Goal: Task Accomplishment & Management: Use online tool/utility

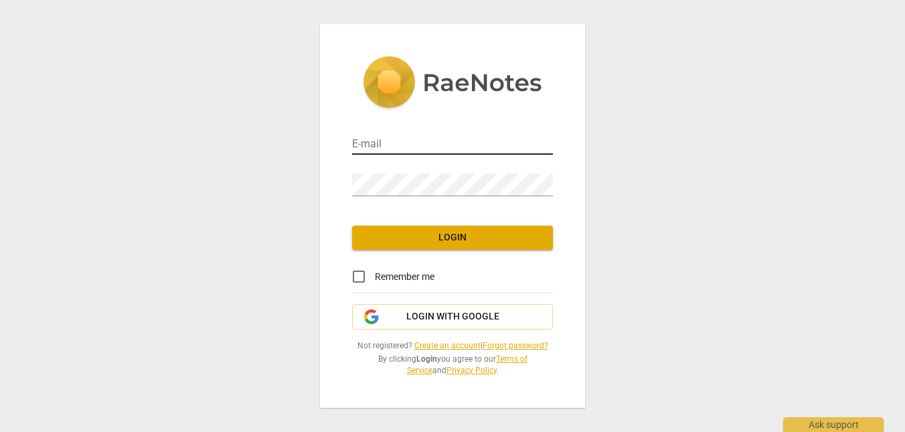
click at [448, 135] on input "email" at bounding box center [452, 144] width 201 height 19
type input "[PERSON_NAME][EMAIL_ADDRESS][DOMAIN_NAME]"
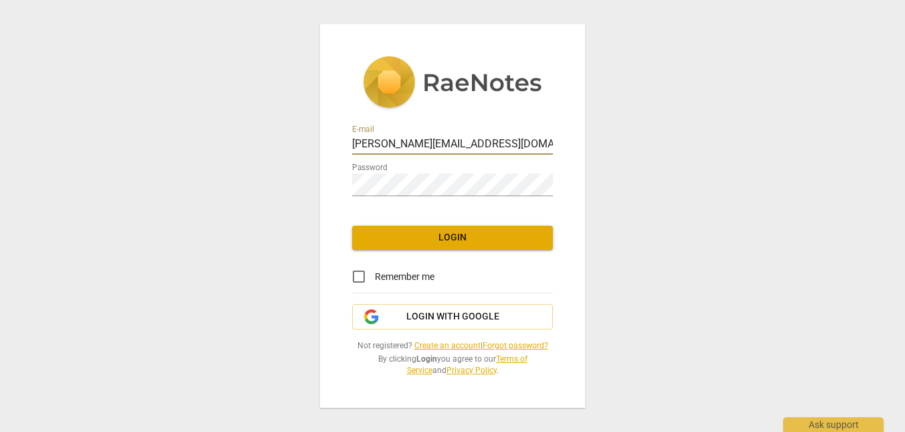
click at [465, 238] on button "Login" at bounding box center [452, 238] width 201 height 24
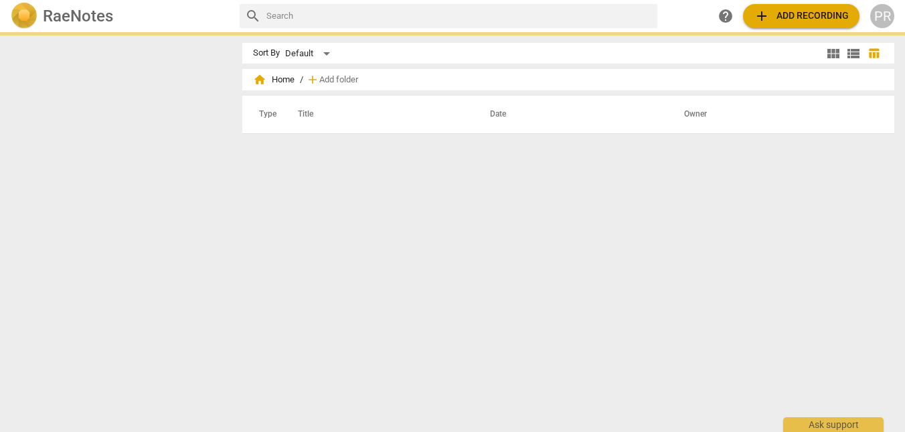
click at [356, 262] on div "Sort By Default view_module view_list table_chart home Home / add Add folder Ty…" at bounding box center [573, 232] width 663 height 378
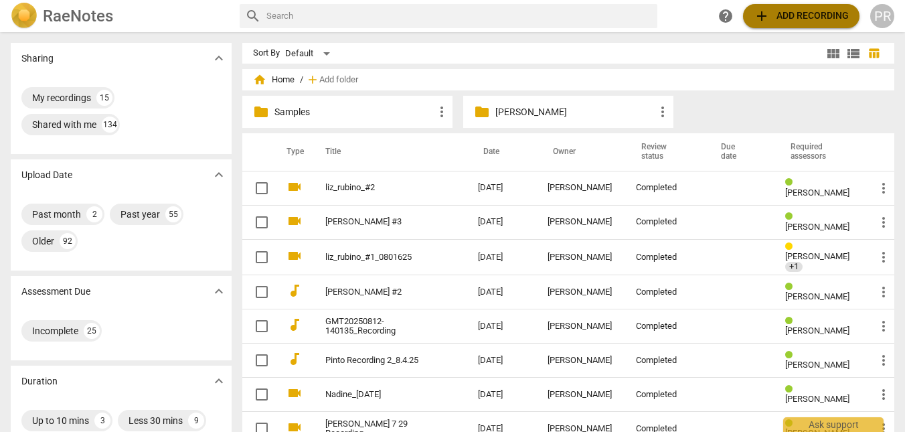
click at [754, 16] on span "add" at bounding box center [762, 16] width 16 height 16
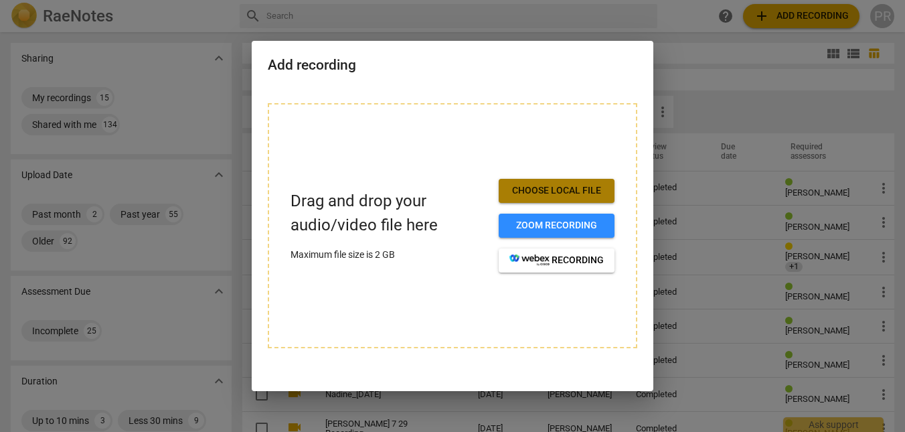
click at [560, 190] on span "Choose local file" at bounding box center [557, 190] width 94 height 13
click at [686, 79] on div at bounding box center [452, 216] width 905 height 432
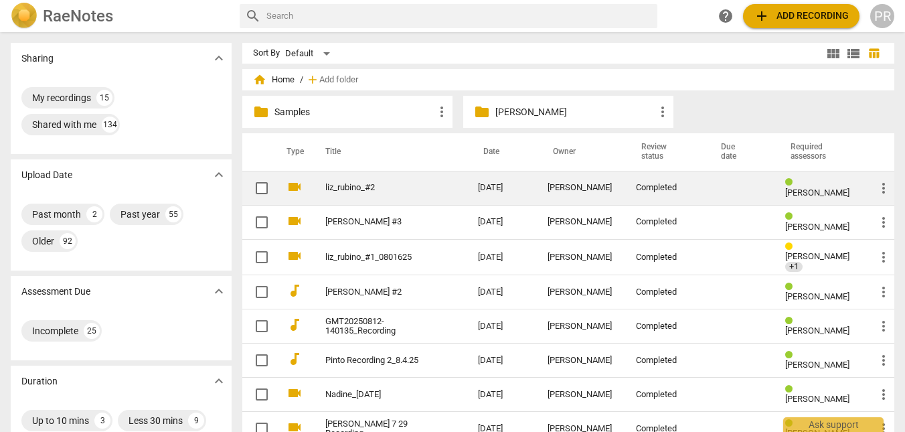
click at [335, 184] on link "liz_rubino_#2" at bounding box center [377, 188] width 104 height 10
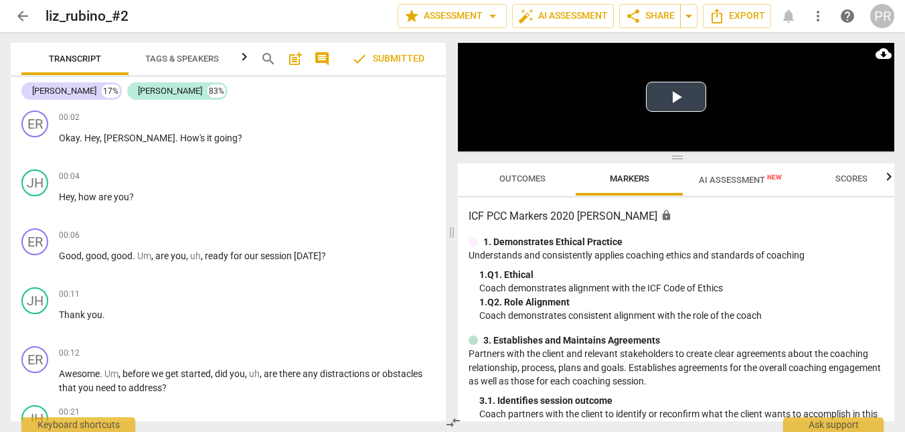
click at [570, 80] on video at bounding box center [676, 97] width 437 height 108
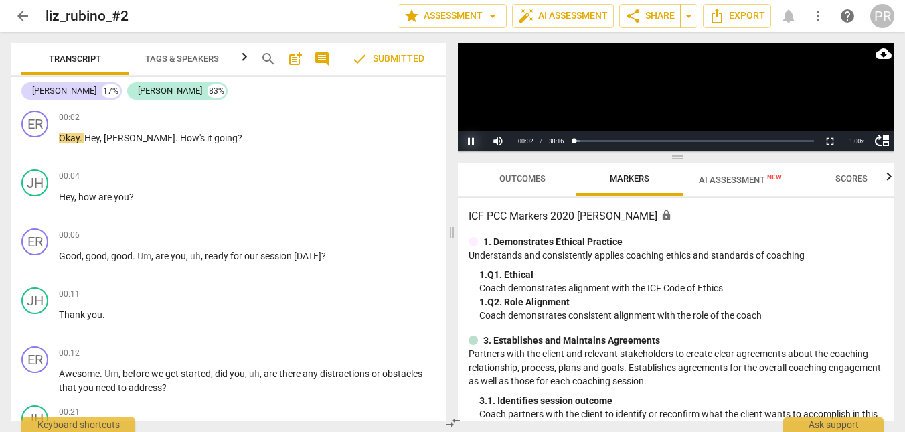
click at [471, 142] on button "Pause" at bounding box center [471, 141] width 27 height 20
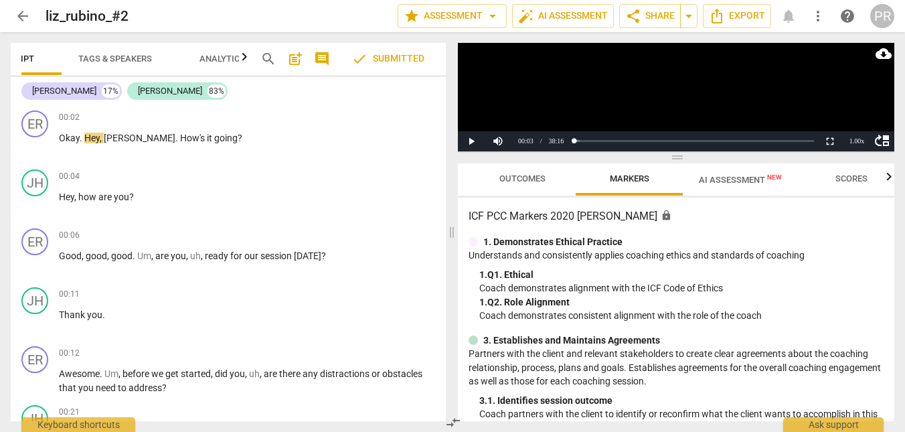
click at [172, 57] on div "Transcript Tags & Speakers Analytics" at bounding box center [63, 59] width 218 height 32
click at [152, 58] on span "Tags & Speakers" at bounding box center [115, 59] width 74 height 10
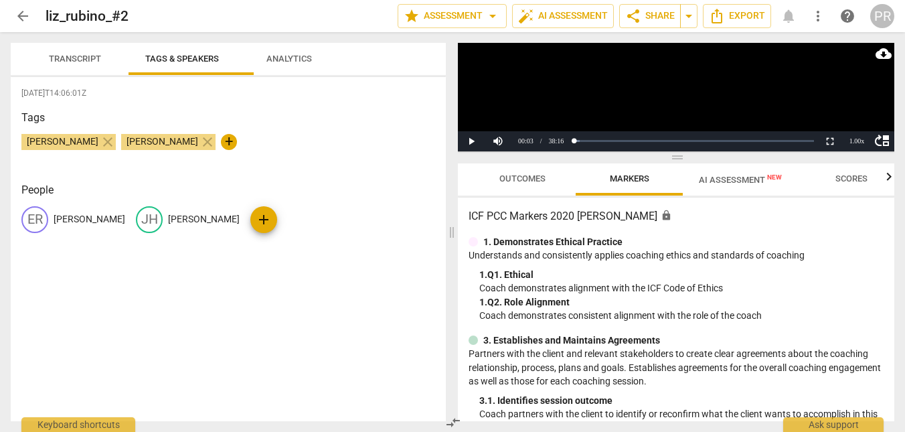
scroll to position [0, 0]
click at [101, 56] on span "Transcript" at bounding box center [75, 59] width 52 height 10
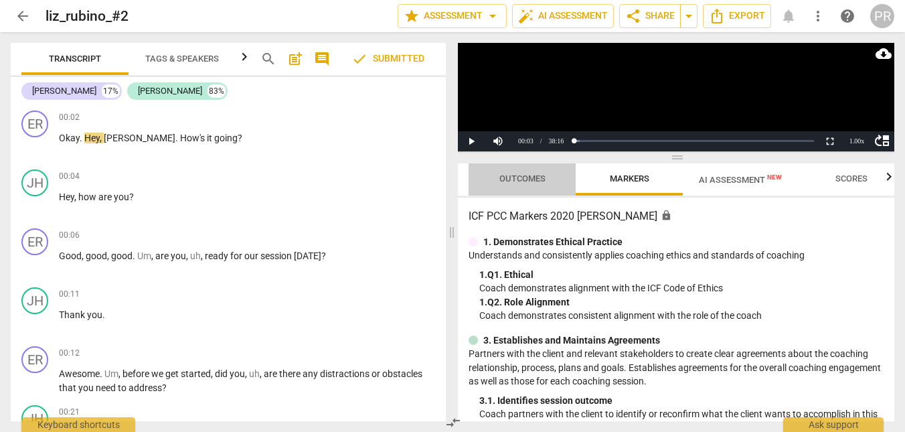
click at [538, 175] on span "Outcomes" at bounding box center [523, 178] width 46 height 10
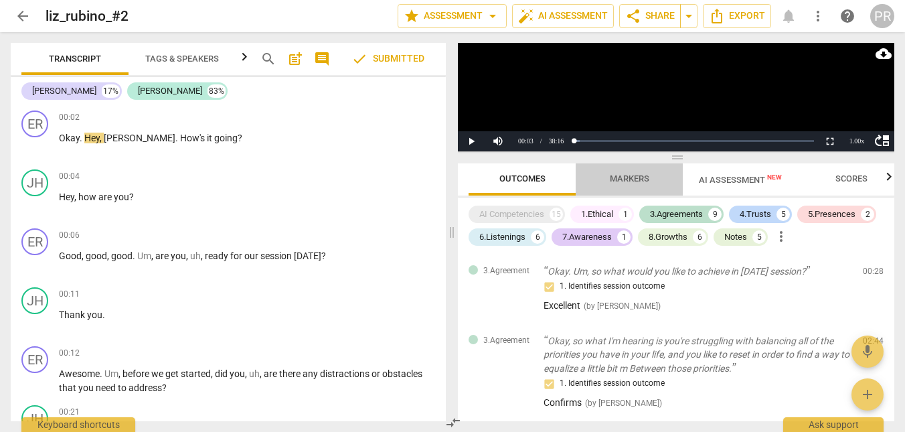
click at [631, 178] on span "Markers" at bounding box center [630, 178] width 40 height 10
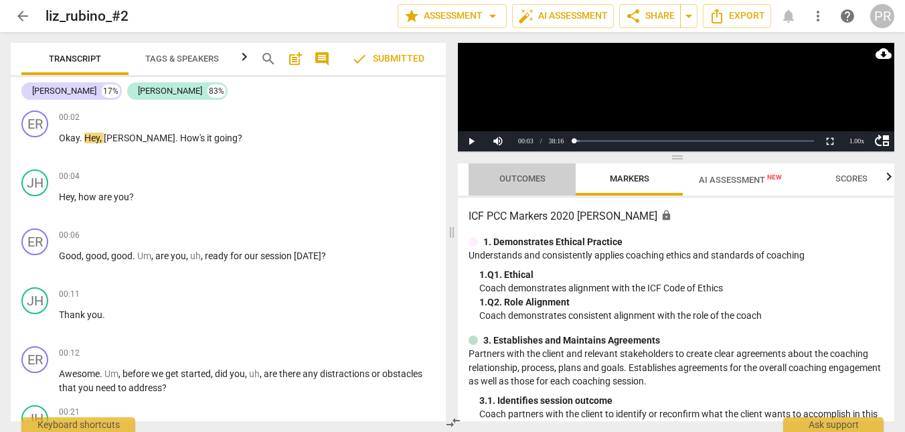
click at [541, 179] on span "Outcomes" at bounding box center [523, 178] width 46 height 10
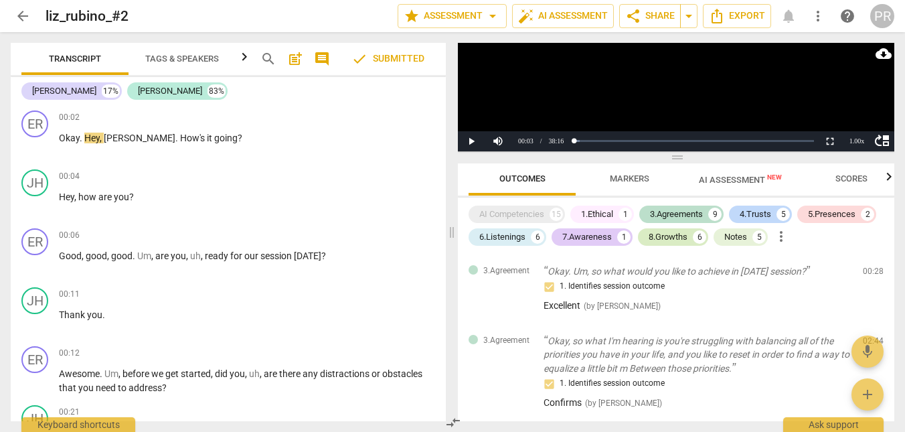
click at [668, 234] on div "8.Growths" at bounding box center [668, 236] width 39 height 13
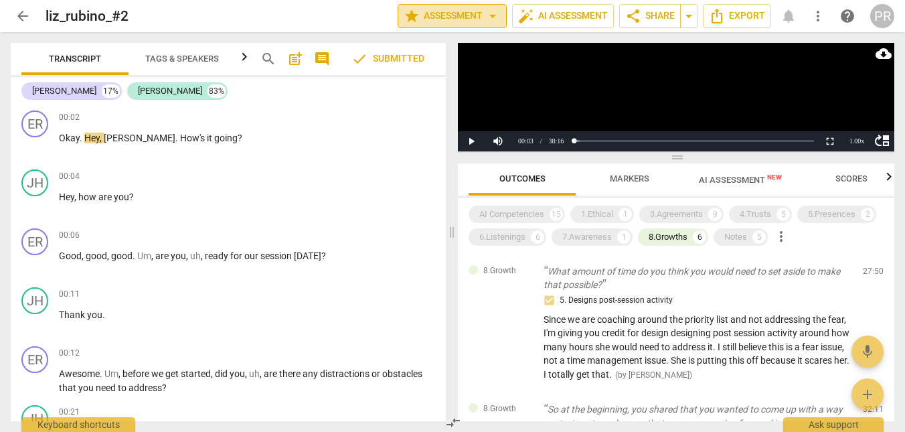
click at [443, 13] on span "star Assessment arrow_drop_down" at bounding box center [452, 16] width 97 height 16
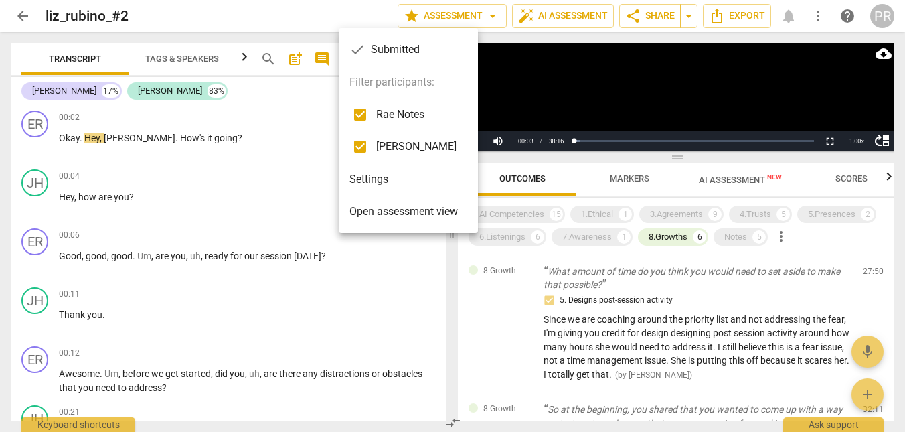
click at [453, 11] on div at bounding box center [452, 216] width 905 height 432
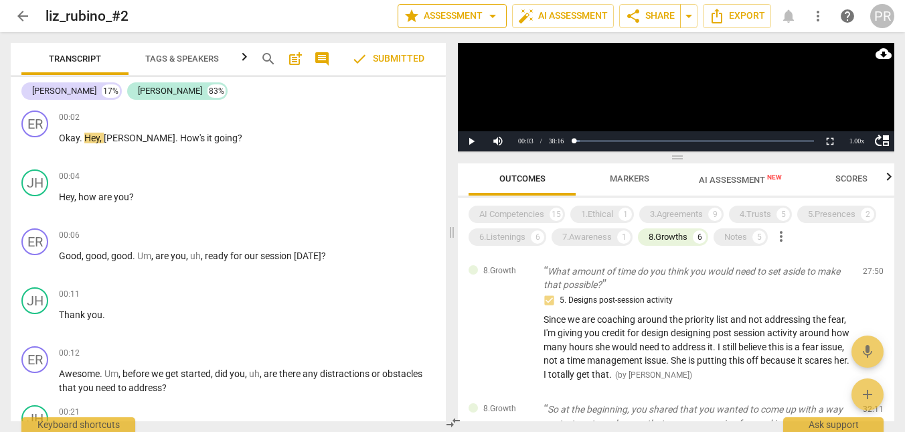
click at [485, 15] on span "arrow_drop_down" at bounding box center [493, 16] width 16 height 16
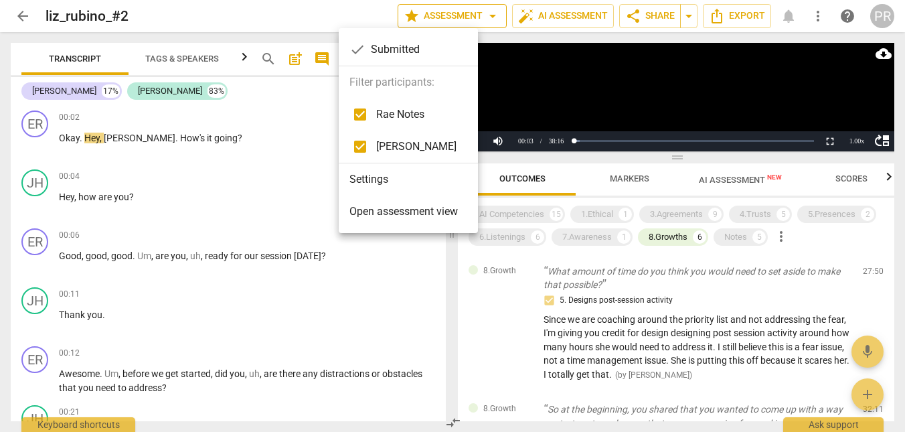
click at [451, 15] on div at bounding box center [452, 216] width 905 height 432
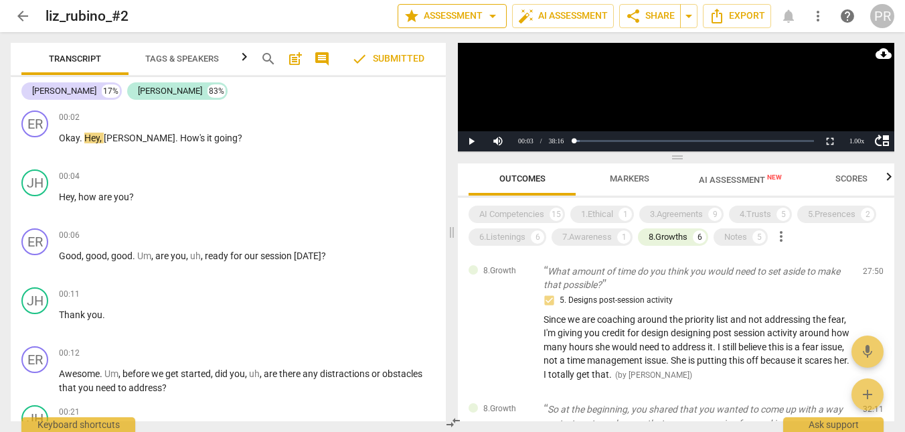
click at [411, 15] on span "star Assessment arrow_drop_down" at bounding box center [452, 16] width 97 height 16
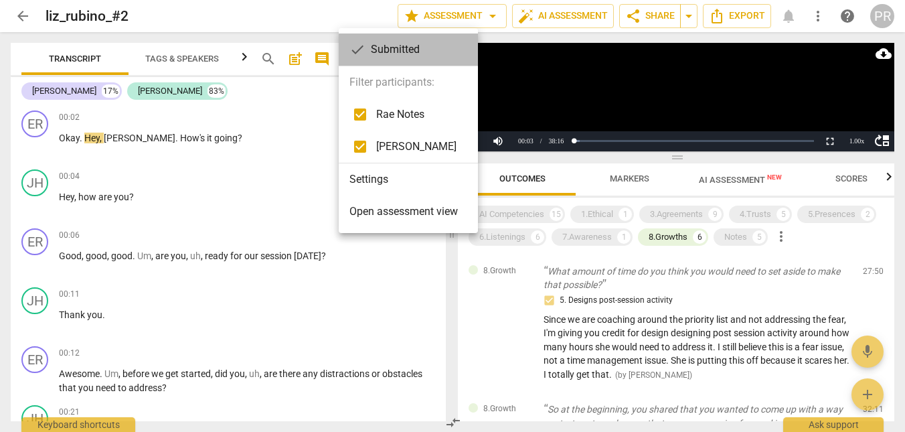
click at [385, 54] on div "check Submitted" at bounding box center [408, 49] width 139 height 32
click at [19, 15] on div at bounding box center [452, 216] width 905 height 432
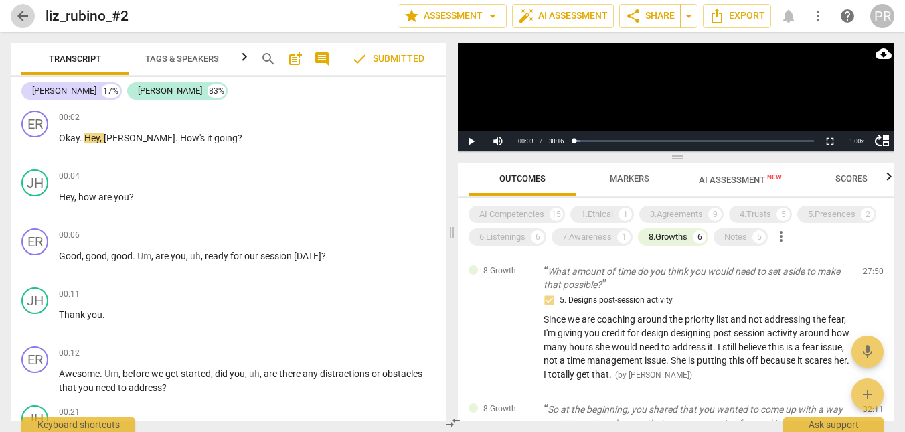
click at [19, 15] on span "arrow_back" at bounding box center [23, 16] width 16 height 16
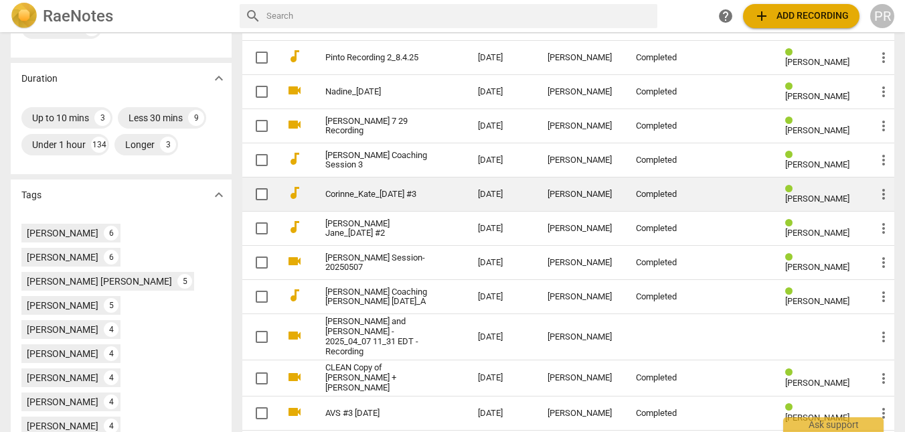
scroll to position [311, 0]
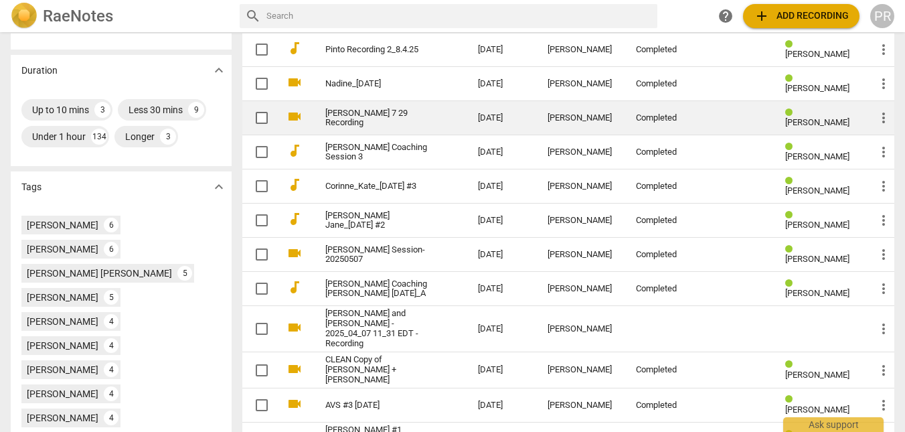
click at [325, 113] on link "[PERSON_NAME] 7 29 Recording" at bounding box center [377, 118] width 104 height 20
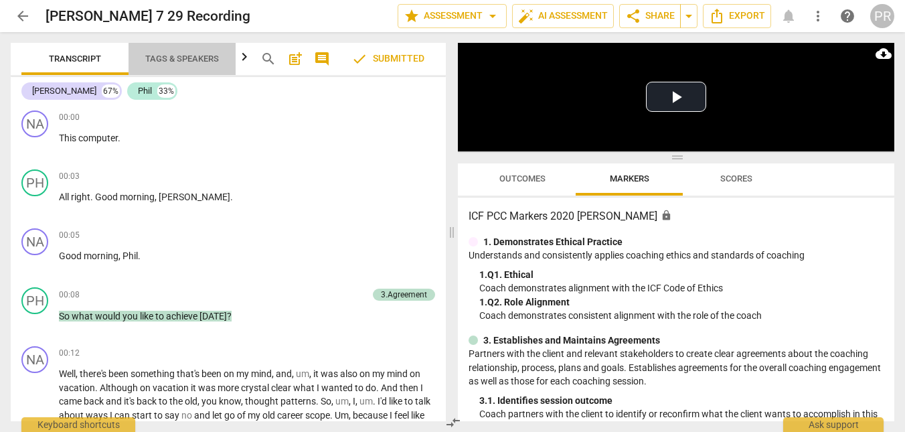
click at [202, 60] on div "Transcript Tags & Speakers Analytics" at bounding box center [130, 59] width 218 height 32
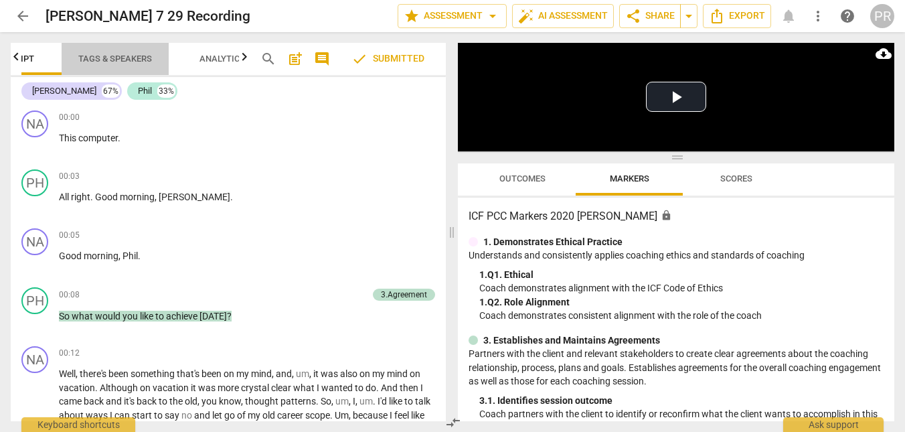
click at [151, 56] on span "Tags & Speakers" at bounding box center [115, 59] width 74 height 10
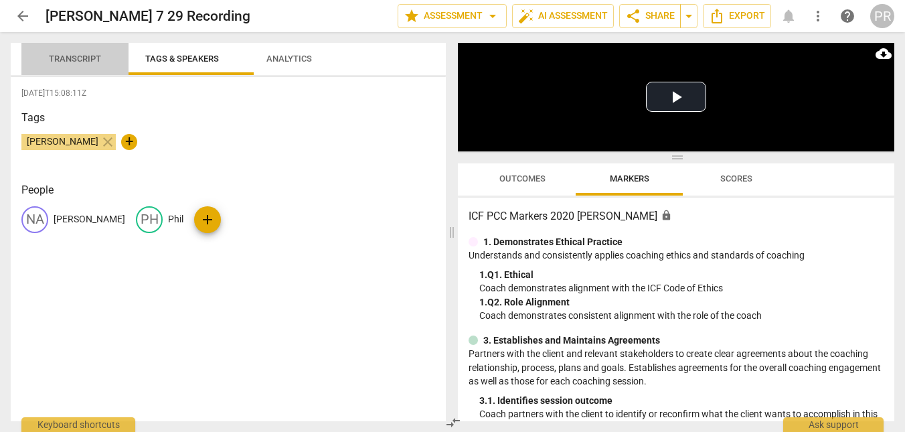
click at [93, 59] on span "Transcript" at bounding box center [75, 59] width 52 height 10
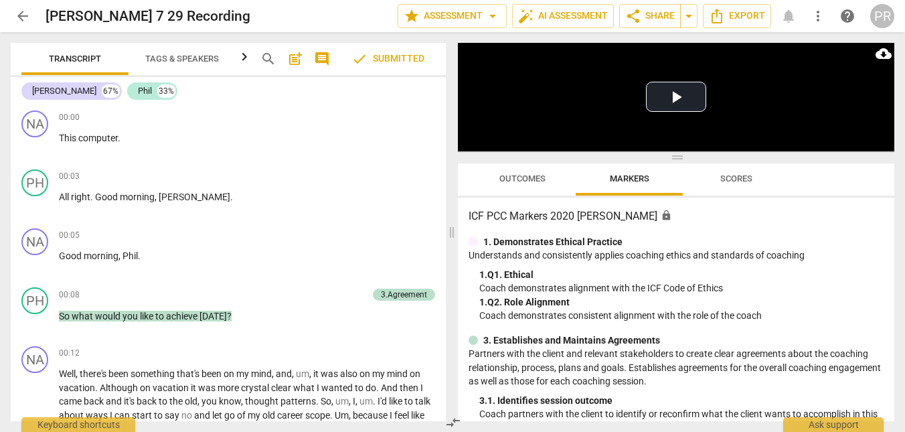
click at [544, 178] on span "Outcomes" at bounding box center [523, 178] width 46 height 10
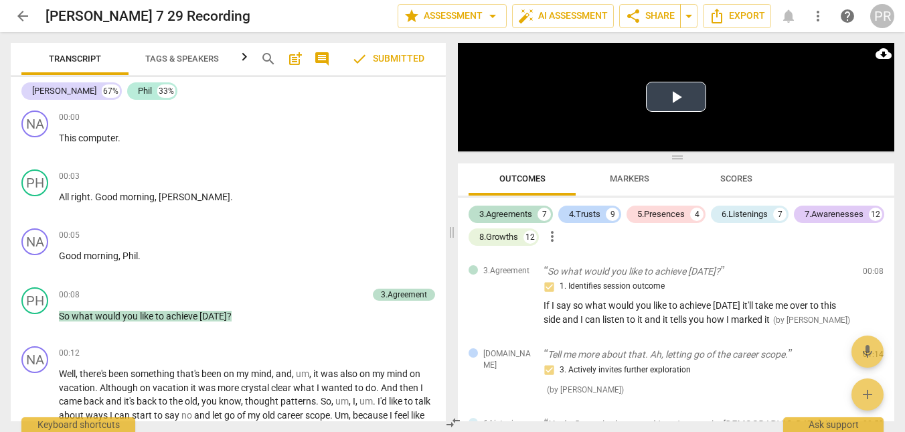
click at [670, 100] on button "Play Video" at bounding box center [676, 97] width 60 height 30
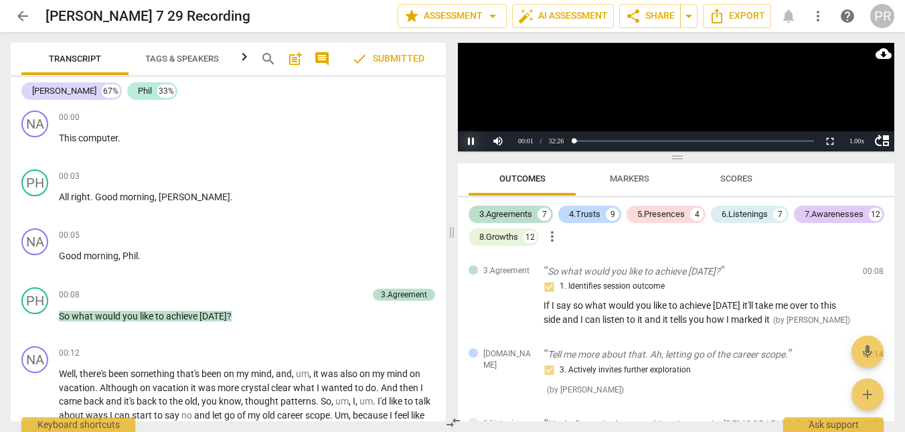
click at [471, 143] on button "Pause" at bounding box center [471, 141] width 27 height 20
